Goal: Check status: Check status

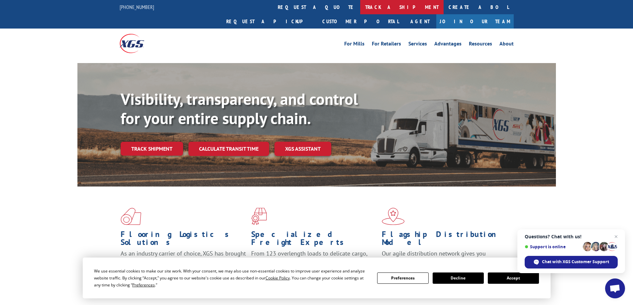
click at [360, 5] on link "track a shipment" at bounding box center [401, 7] width 83 height 14
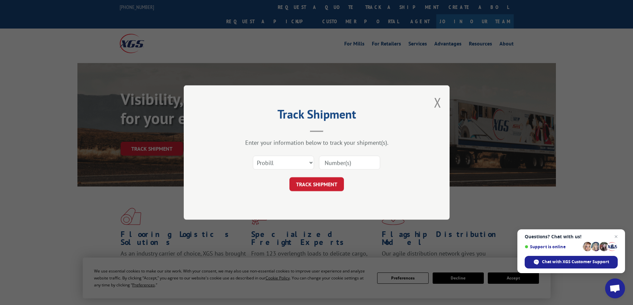
click at [337, 162] on input at bounding box center [349, 163] width 61 height 14
type input "242541"
click at [304, 185] on button "TRACK SHIPMENT" at bounding box center [316, 184] width 54 height 14
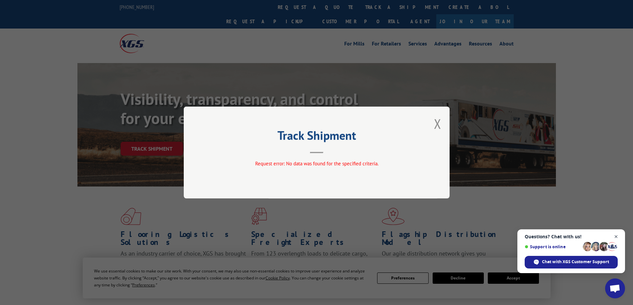
click at [614, 236] on span "Open chat" at bounding box center [616, 237] width 8 height 8
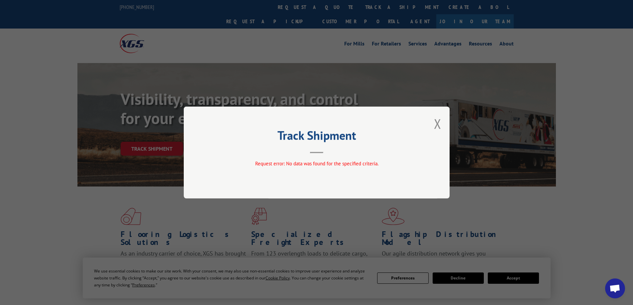
click at [304, 177] on div "Track Shipment Request error: No data was found for the specified criteria." at bounding box center [317, 153] width 266 height 92
click at [437, 123] on button "Close modal" at bounding box center [437, 124] width 7 height 18
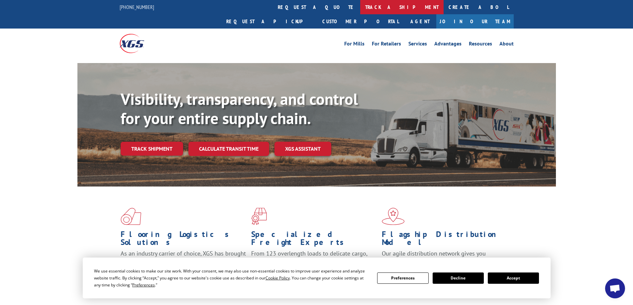
click at [360, 8] on link "track a shipment" at bounding box center [401, 7] width 83 height 14
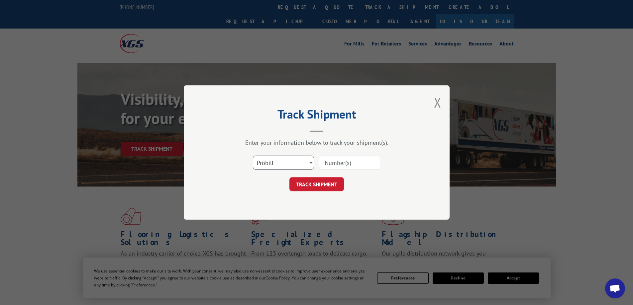
click at [311, 164] on select "Select category... Probill BOL PO" at bounding box center [283, 163] width 61 height 14
select select "bol"
click at [253, 156] on select "Select category... Probill BOL PO" at bounding box center [283, 163] width 61 height 14
click at [350, 165] on input at bounding box center [349, 163] width 61 height 14
type input "242541"
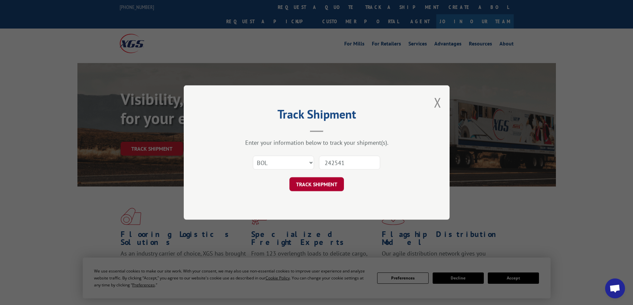
click at [319, 185] on button "TRACK SHIPMENT" at bounding box center [316, 184] width 54 height 14
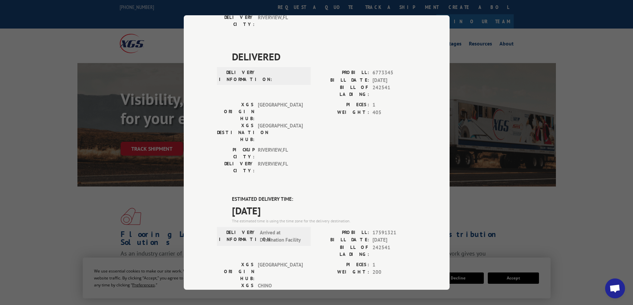
scroll to position [199, 0]
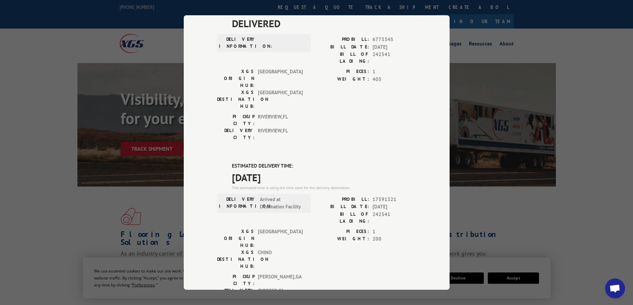
type input "+1 (___) ___-____"
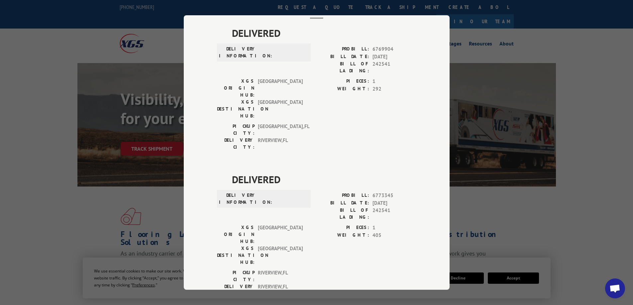
scroll to position [0, 0]
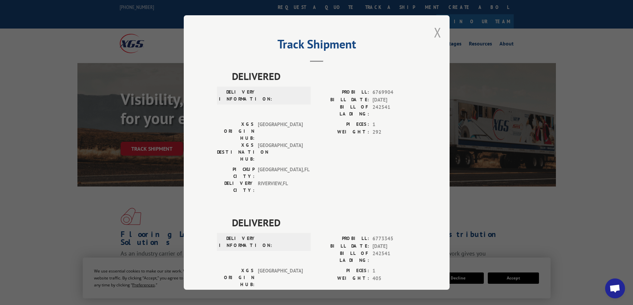
click at [434, 30] on button "Close modal" at bounding box center [437, 33] width 7 height 18
